Goal: Transaction & Acquisition: Book appointment/travel/reservation

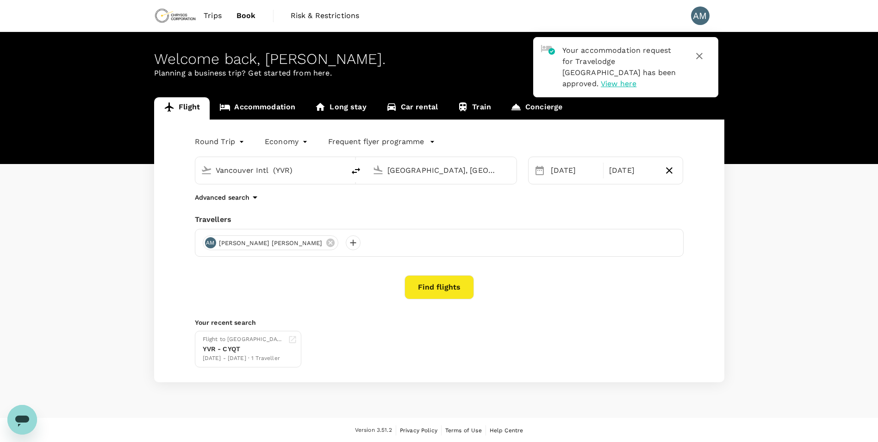
type input "Vancouver Intl (YVR)"
type input "[GEOGRAPHIC_DATA], [GEOGRAPHIC_DATA] (any)"
type input "Vancouver Intl (YVR)"
type input "[GEOGRAPHIC_DATA], [GEOGRAPHIC_DATA] (any)"
click at [454, 291] on button "Find flights" at bounding box center [439, 287] width 69 height 24
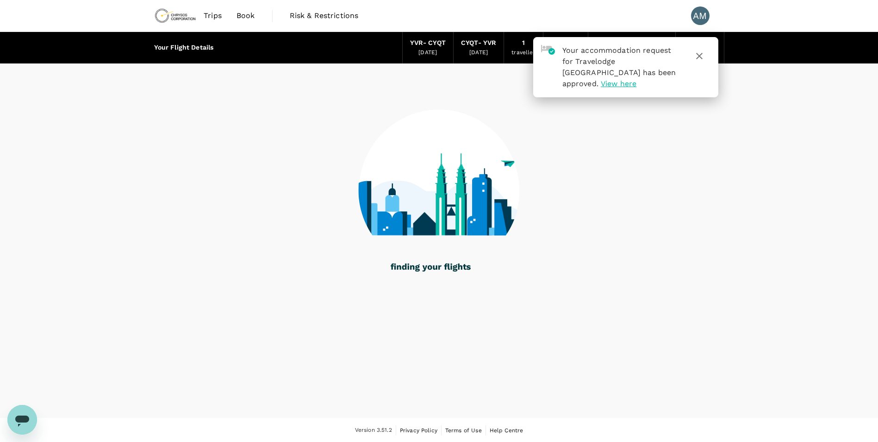
click at [702, 58] on icon "button" at bounding box center [699, 55] width 11 height 11
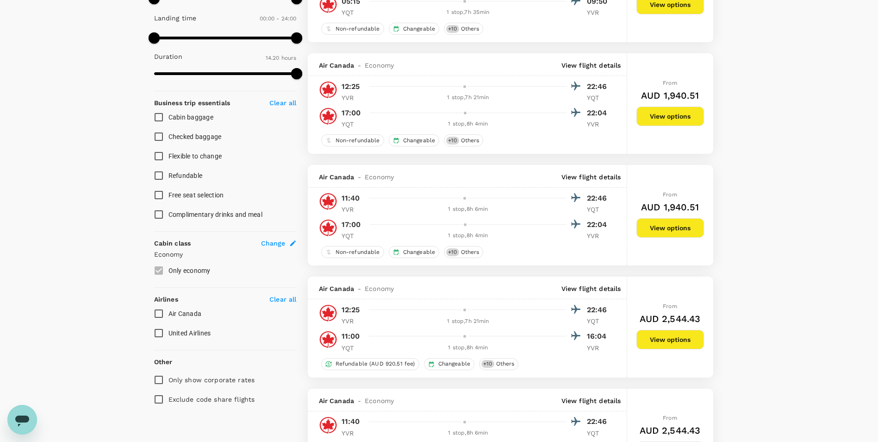
scroll to position [278, 0]
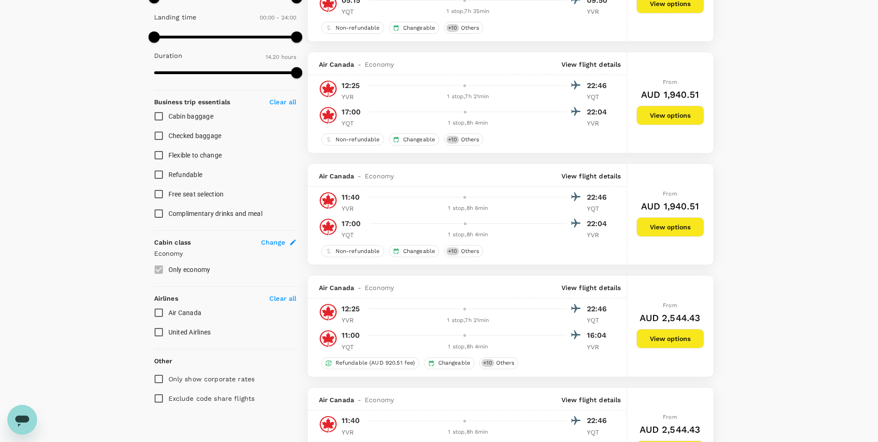
type input "960"
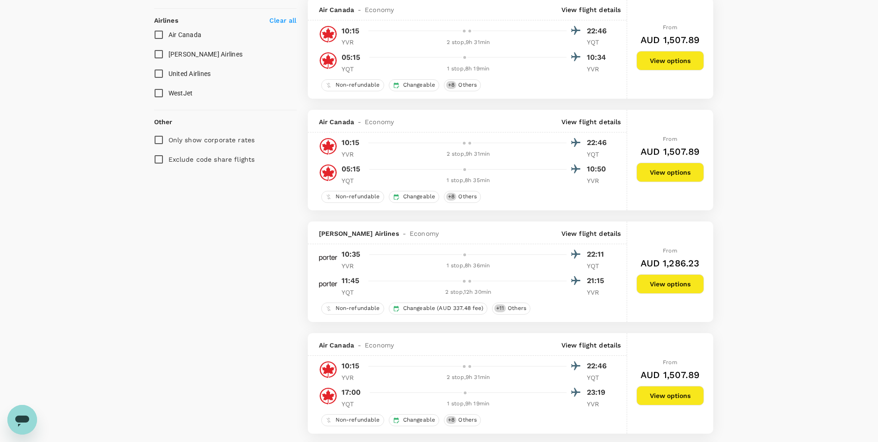
scroll to position [370, 0]
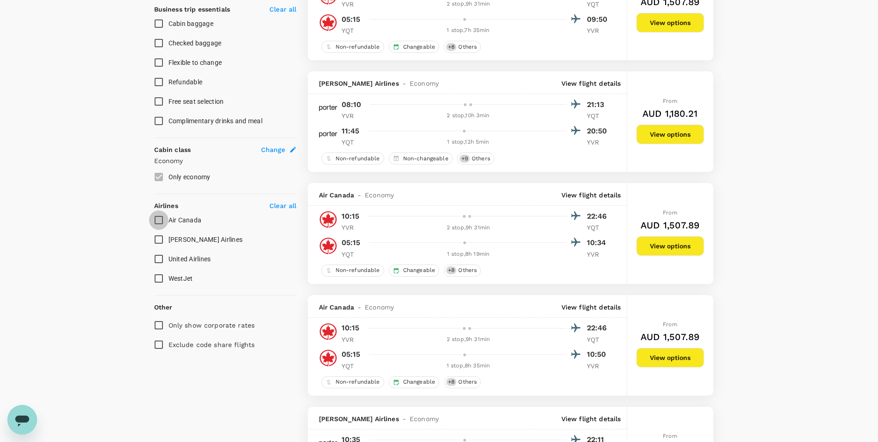
click at [156, 218] on input "Air Canada" at bounding box center [158, 219] width 19 height 19
checkbox input "true"
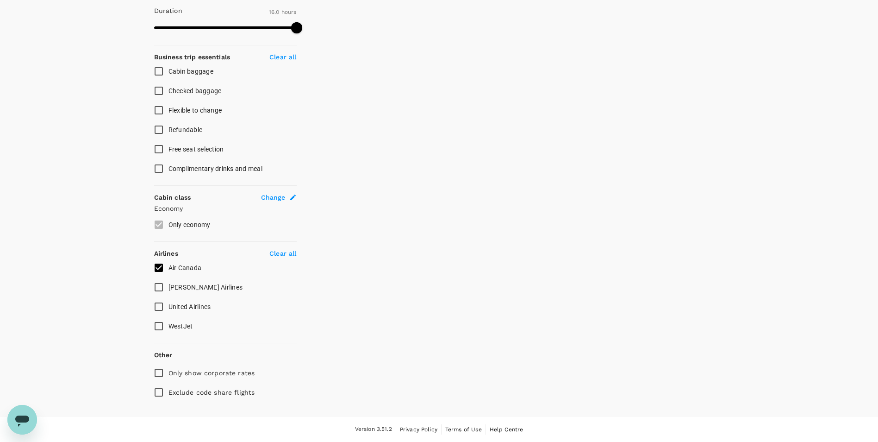
scroll to position [0, 0]
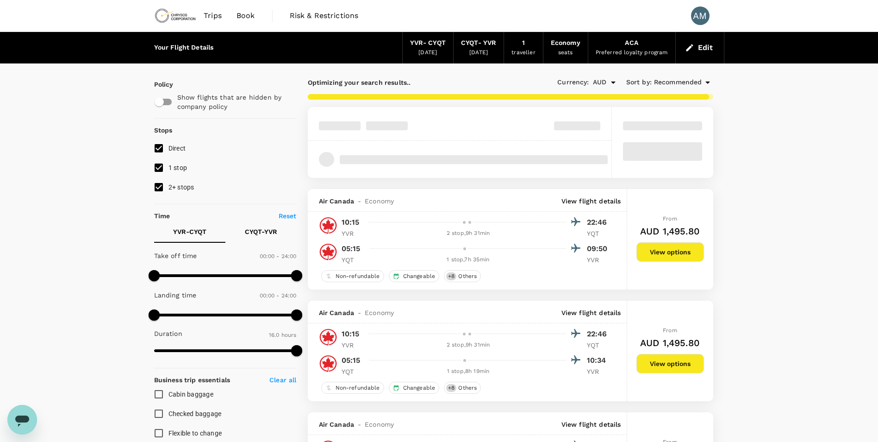
click at [709, 50] on button "Edit" at bounding box center [699, 47] width 33 height 15
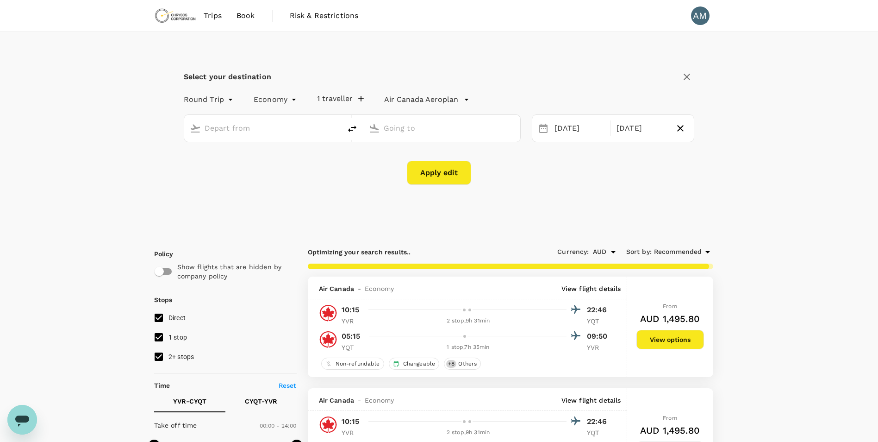
type input "Vancouver Intl (YVR)"
type input "[GEOGRAPHIC_DATA], [GEOGRAPHIC_DATA] (any)"
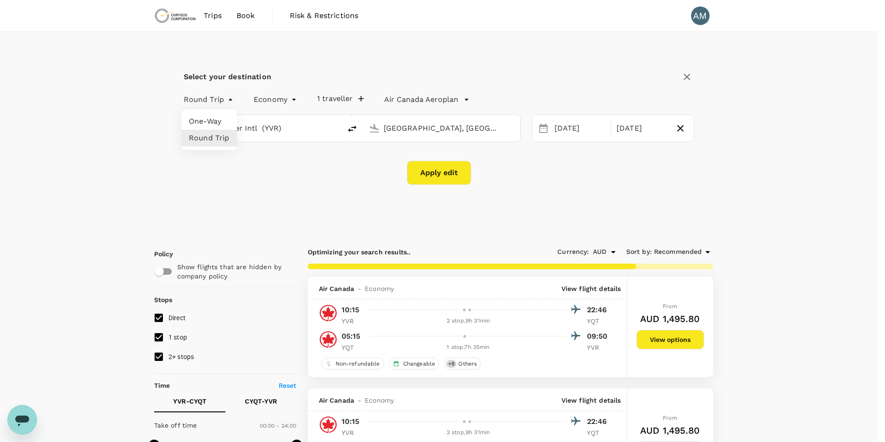
click at [395, 61] on div at bounding box center [442, 221] width 885 height 442
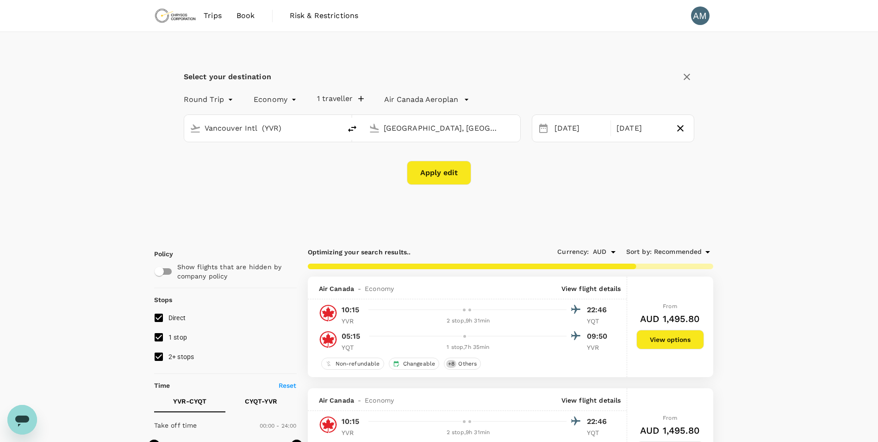
click at [686, 78] on icon "button" at bounding box center [687, 77] width 6 height 6
